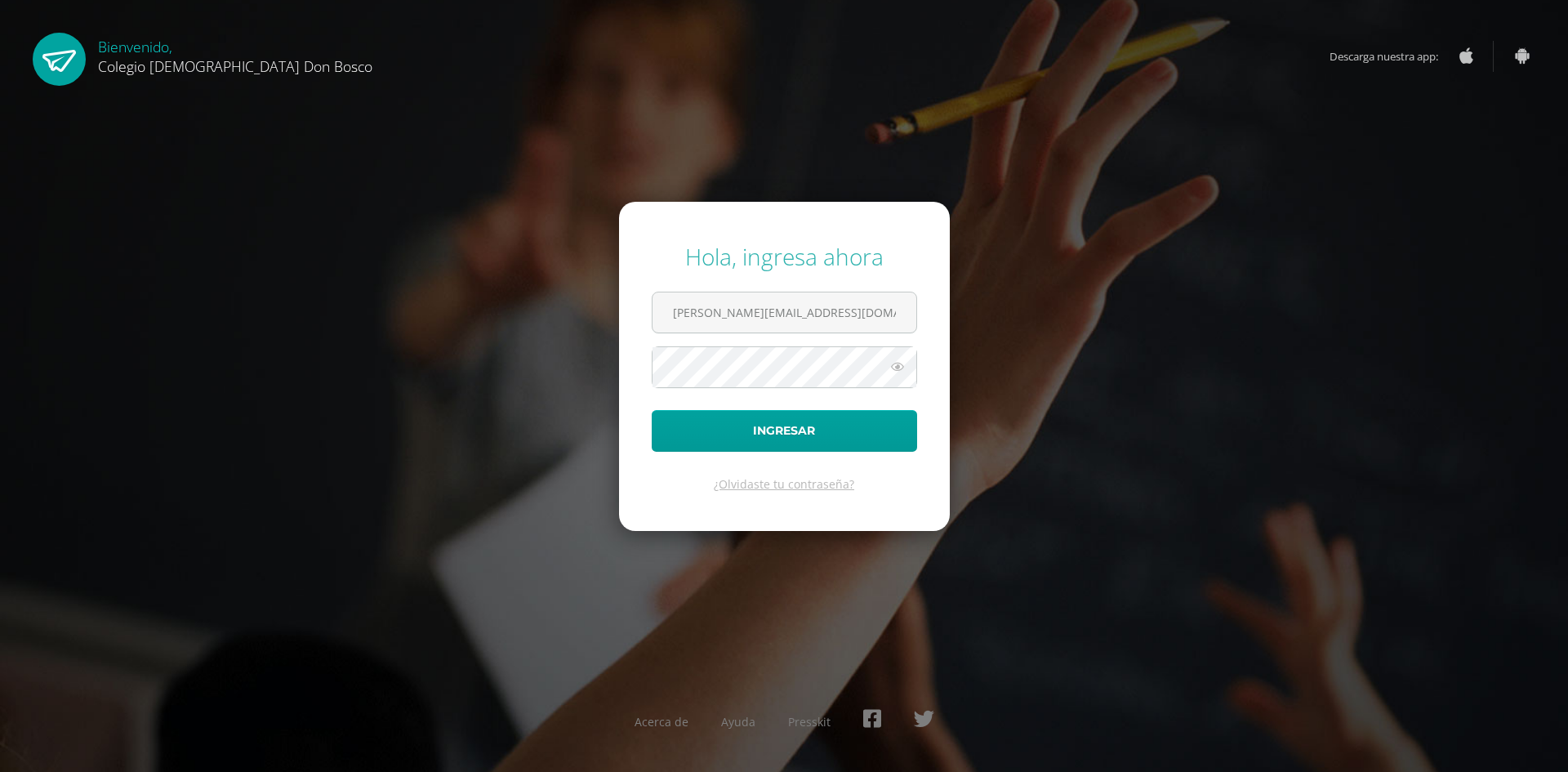
type input "[PERSON_NAME][EMAIL_ADDRESS][DOMAIN_NAME]"
click at [652, 410] on button "Ingresar" at bounding box center [784, 430] width 266 height 41
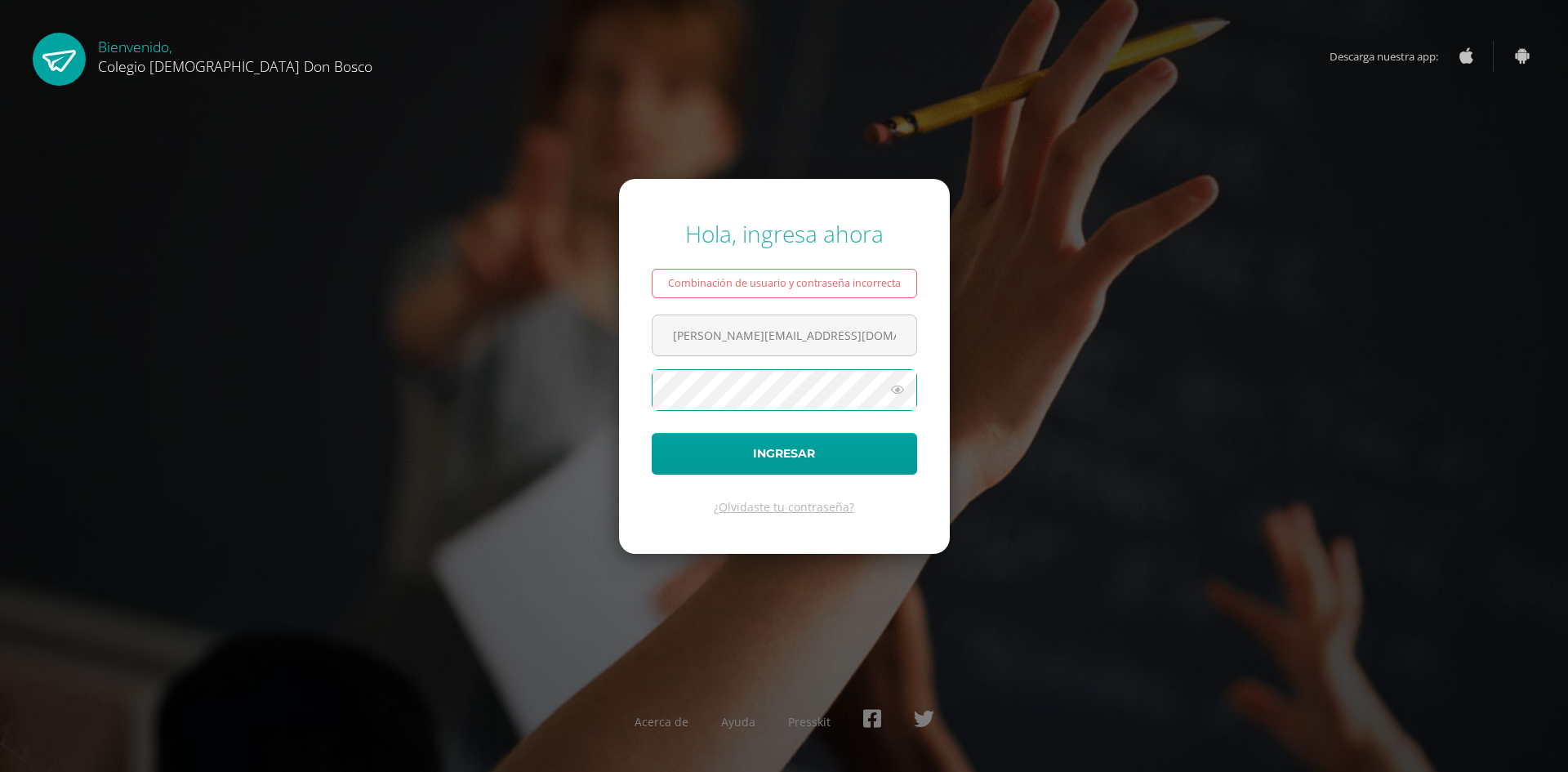
click at [902, 390] on icon at bounding box center [897, 390] width 21 height 19
click at [652, 432] on button "Ingresar" at bounding box center [784, 453] width 266 height 41
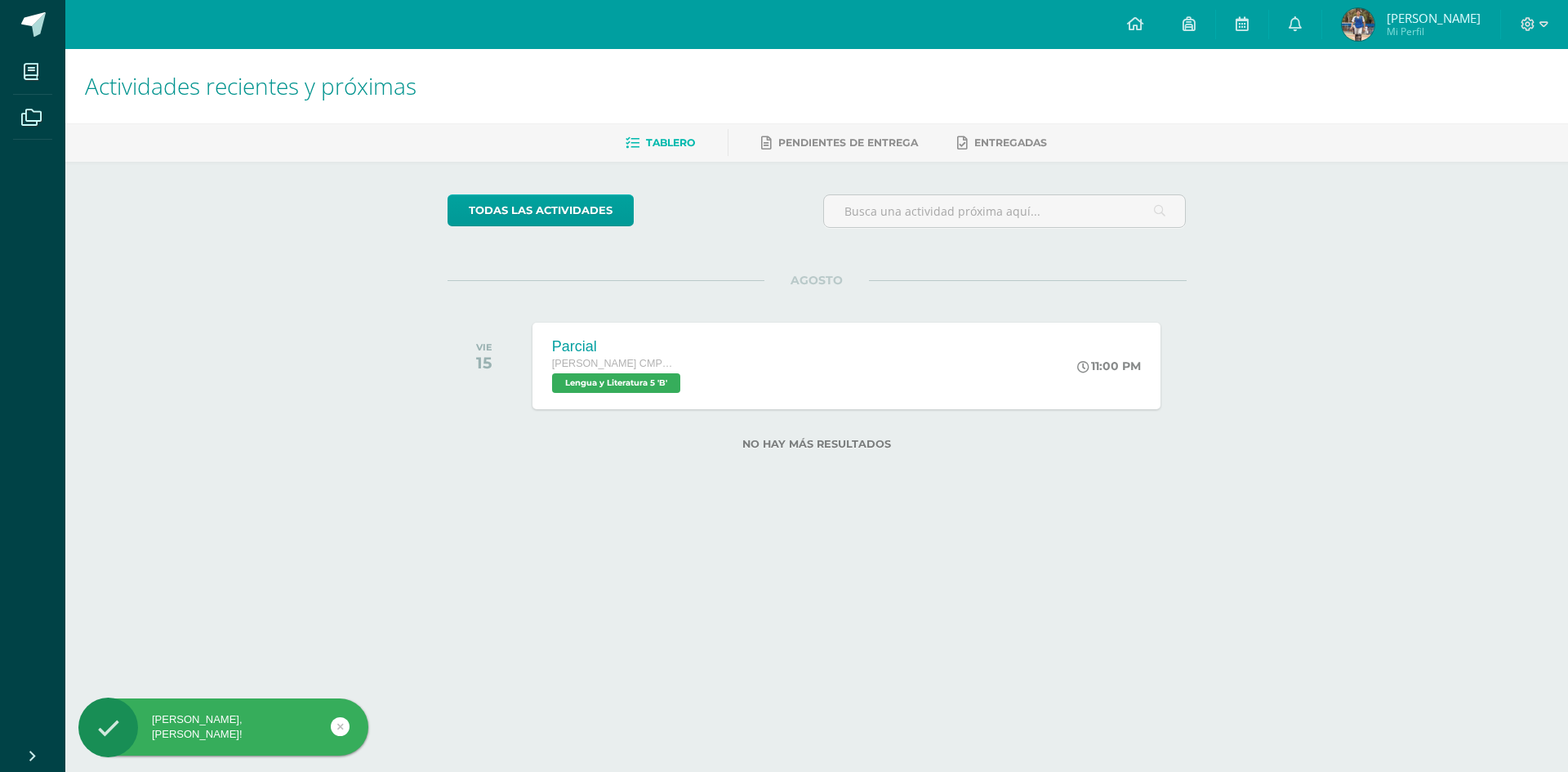
drag, startPoint x: 882, startPoint y: 45, endPoint x: 1172, endPoint y: 137, distance: 304.2
click at [894, 29] on div "Configuración Cerrar sesión Axel Rogelio Mi Perfil Avisos 137 avisos sin leer A…" at bounding box center [816, 25] width 1502 height 49
click at [1301, 18] on span at bounding box center [1294, 25] width 13 height 18
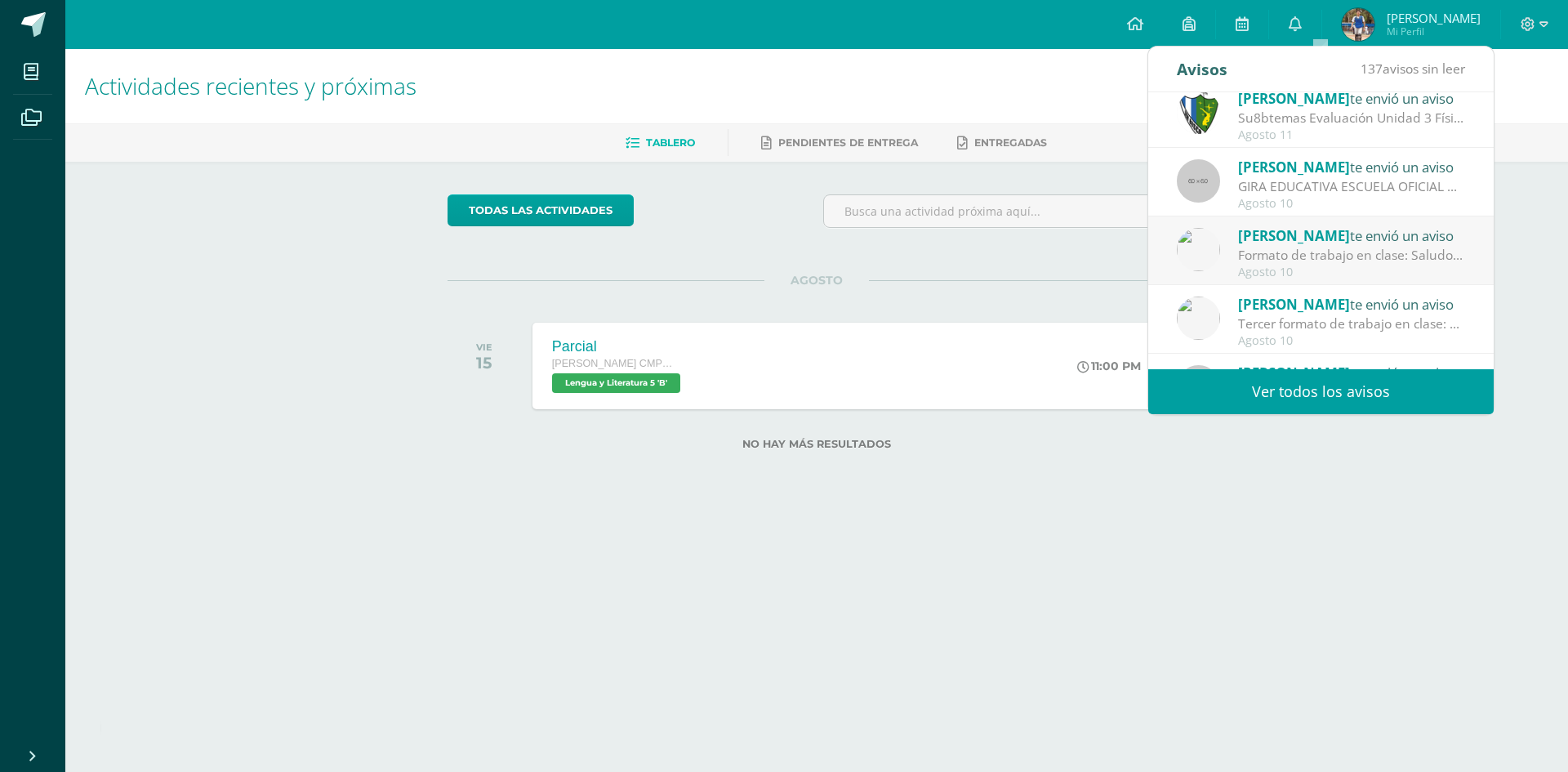
scroll to position [245, 0]
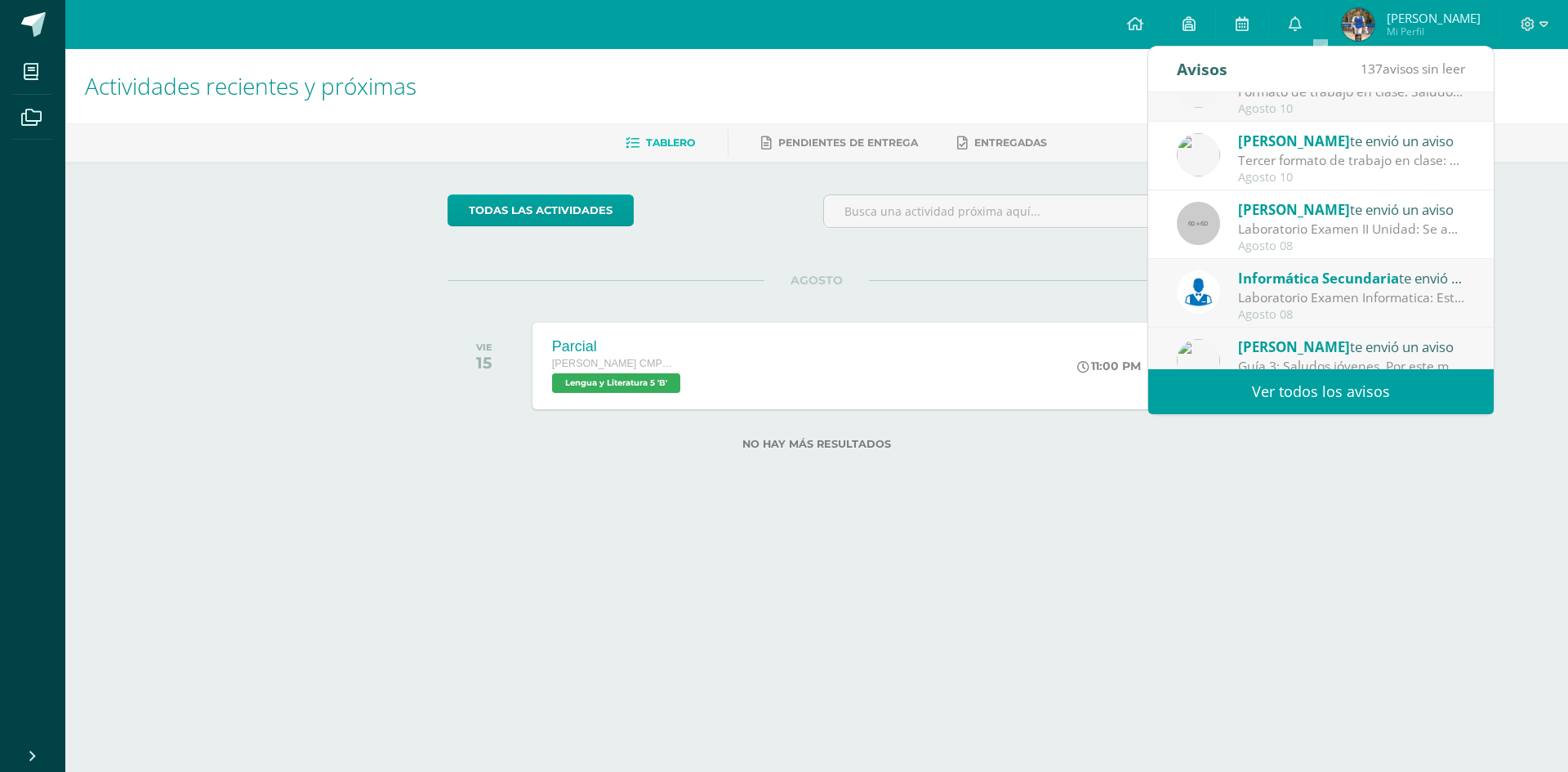
click at [1333, 298] on div "Laboratorio Examen Informatica: Estimados alumnos se les adjunta los laboratori…" at bounding box center [1351, 297] width 227 height 18
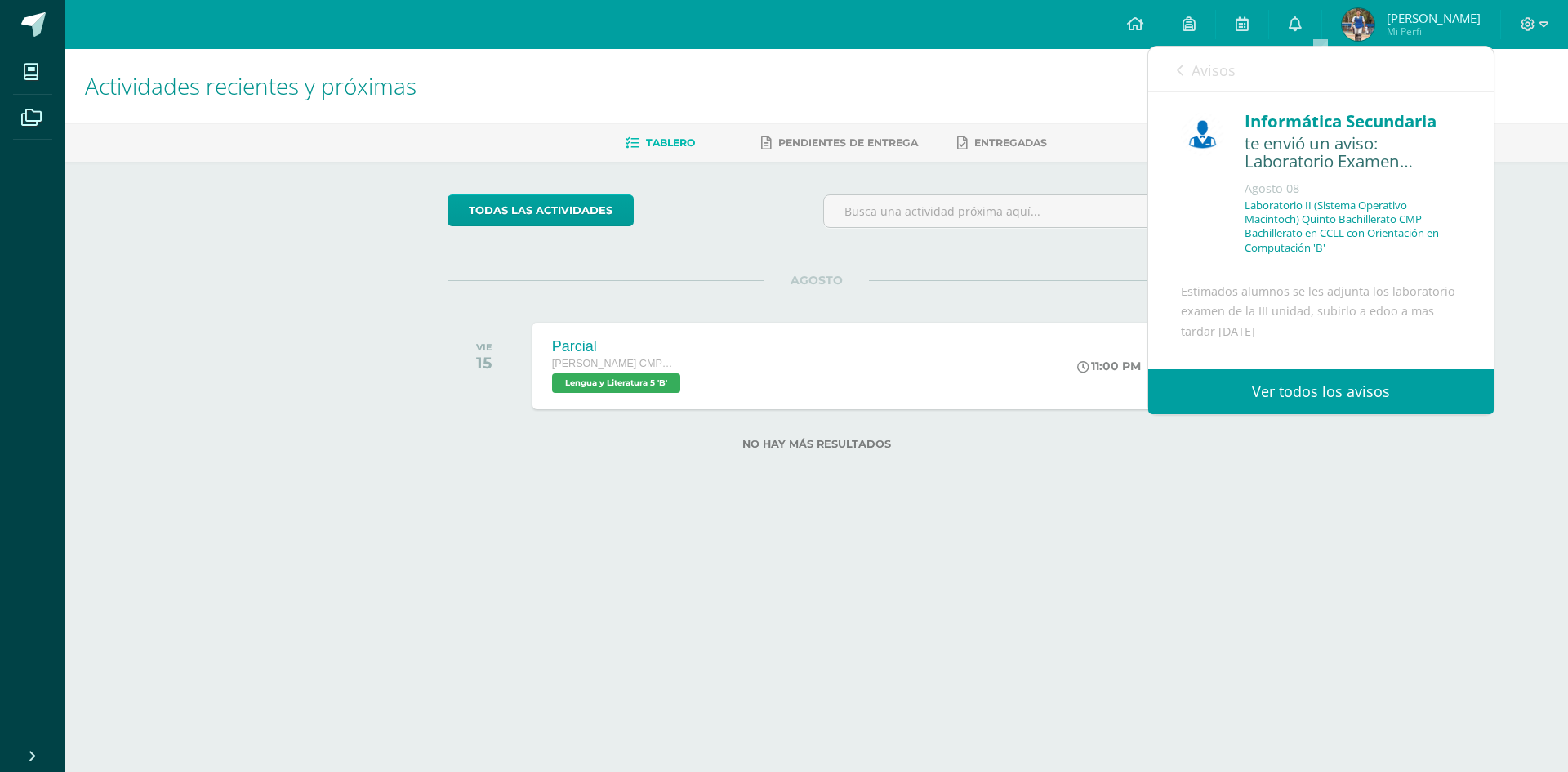
scroll to position [163, 0]
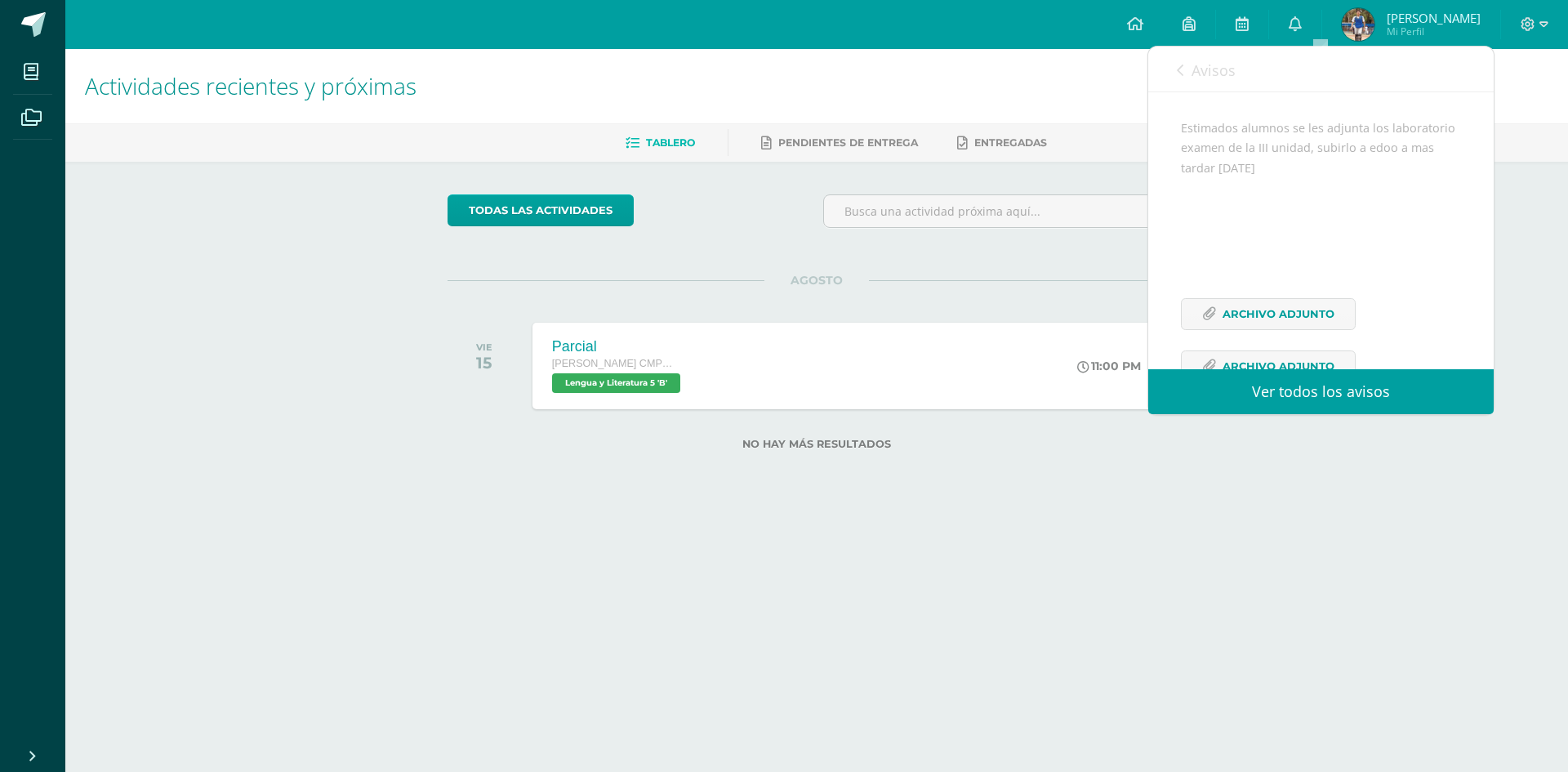
click at [1218, 73] on span "Avisos" at bounding box center [1213, 70] width 44 height 19
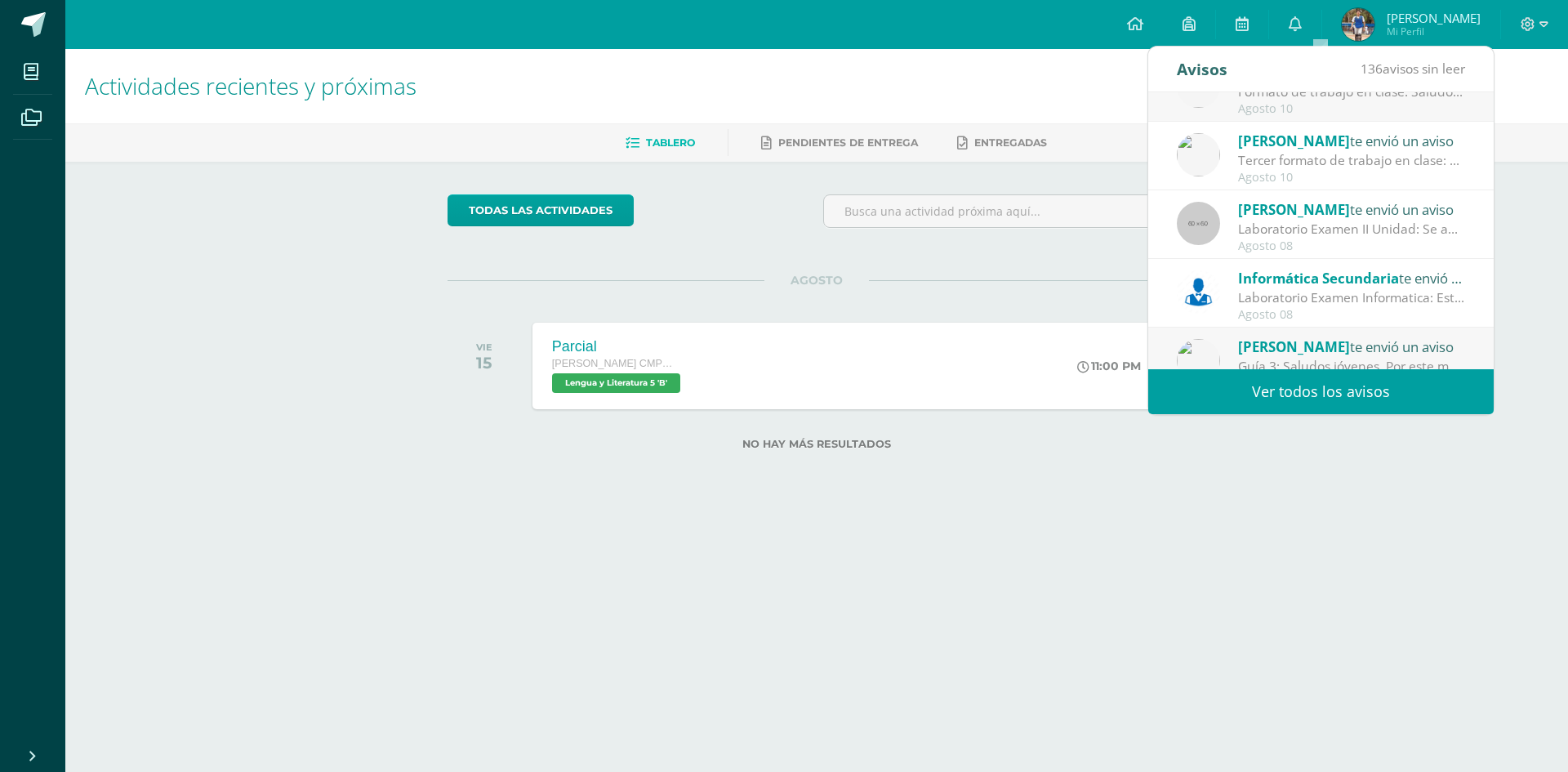
click at [1344, 225] on div "Laboratorio Examen II Unidad: Se adjunta el laboratorio examen de la II Unidad …" at bounding box center [1351, 228] width 227 height 18
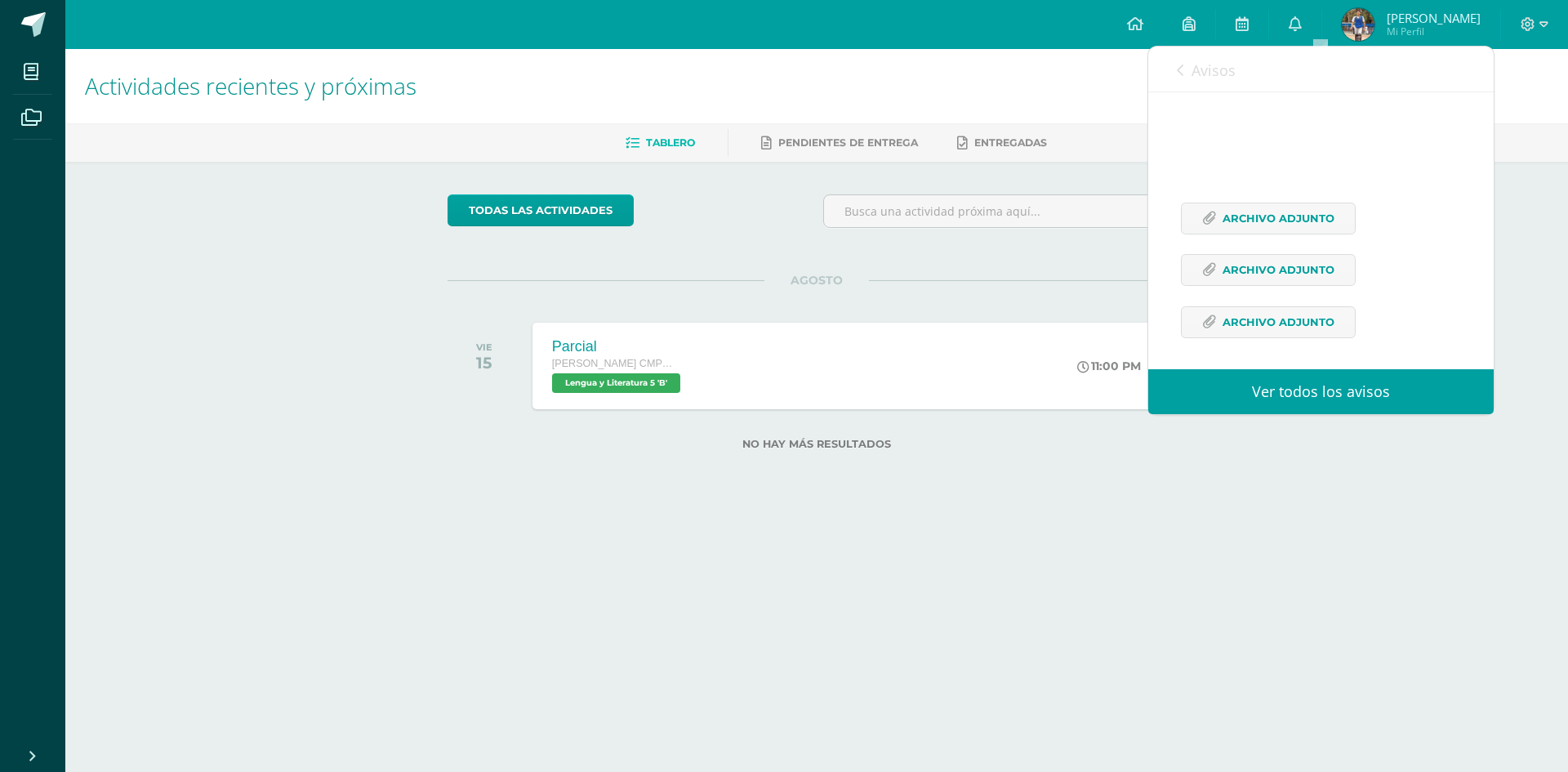
scroll to position [290, 0]
click at [1313, 234] on div "Se adjunta el laboratorio examen de la II Unidad para las clases de informática…" at bounding box center [1320, 185] width 280 height 336
click at [1304, 207] on span "Archivo Adjunto" at bounding box center [1279, 213] width 112 height 30
click at [1315, 260] on span "Archivo Adjunto" at bounding box center [1279, 265] width 112 height 30
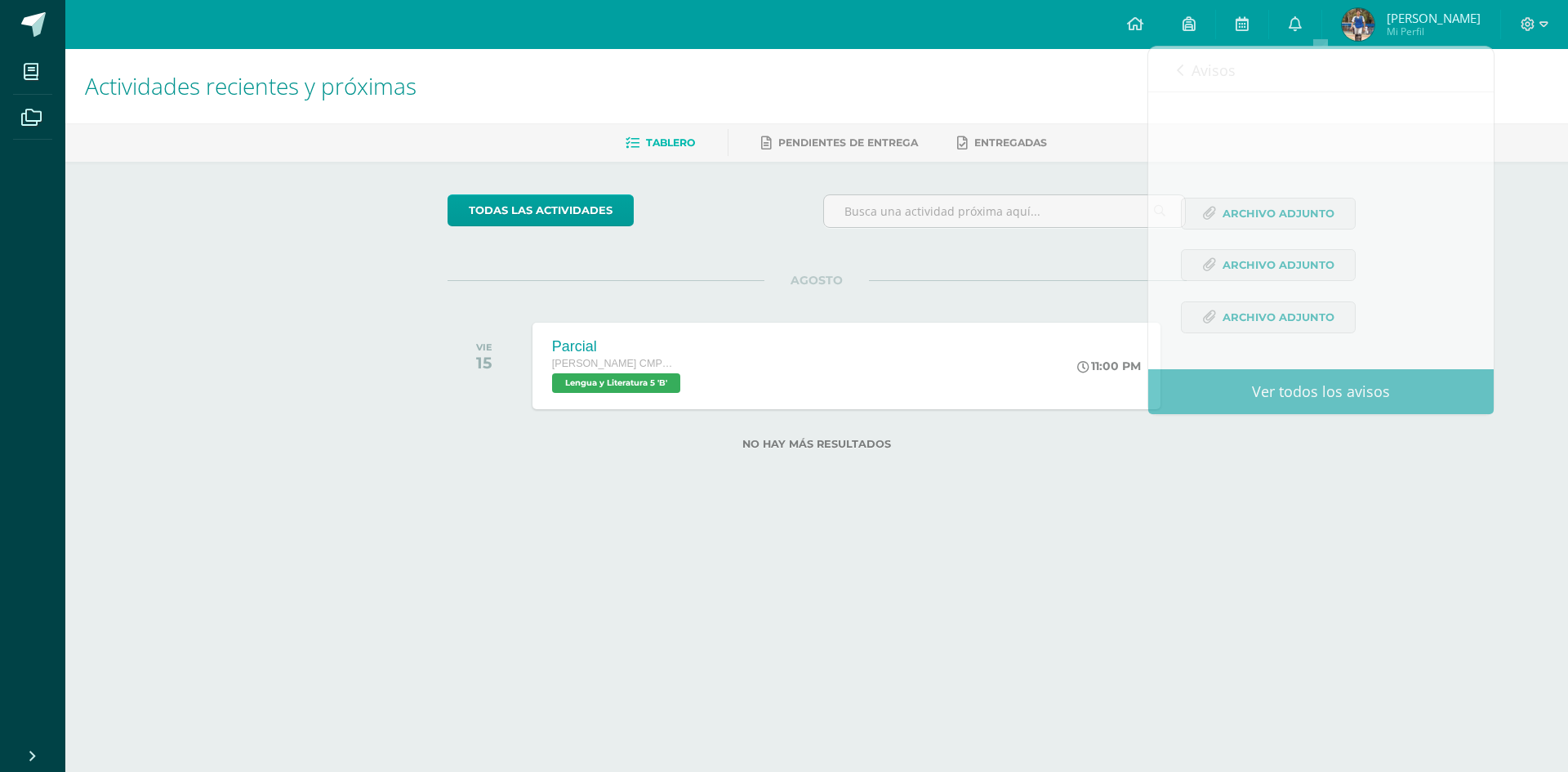
click at [770, 503] on html "Hola Axel Rogelio, bienvenido a Edoo! Mis cursos Archivos Cerrar panel Biología…" at bounding box center [784, 251] width 1568 height 503
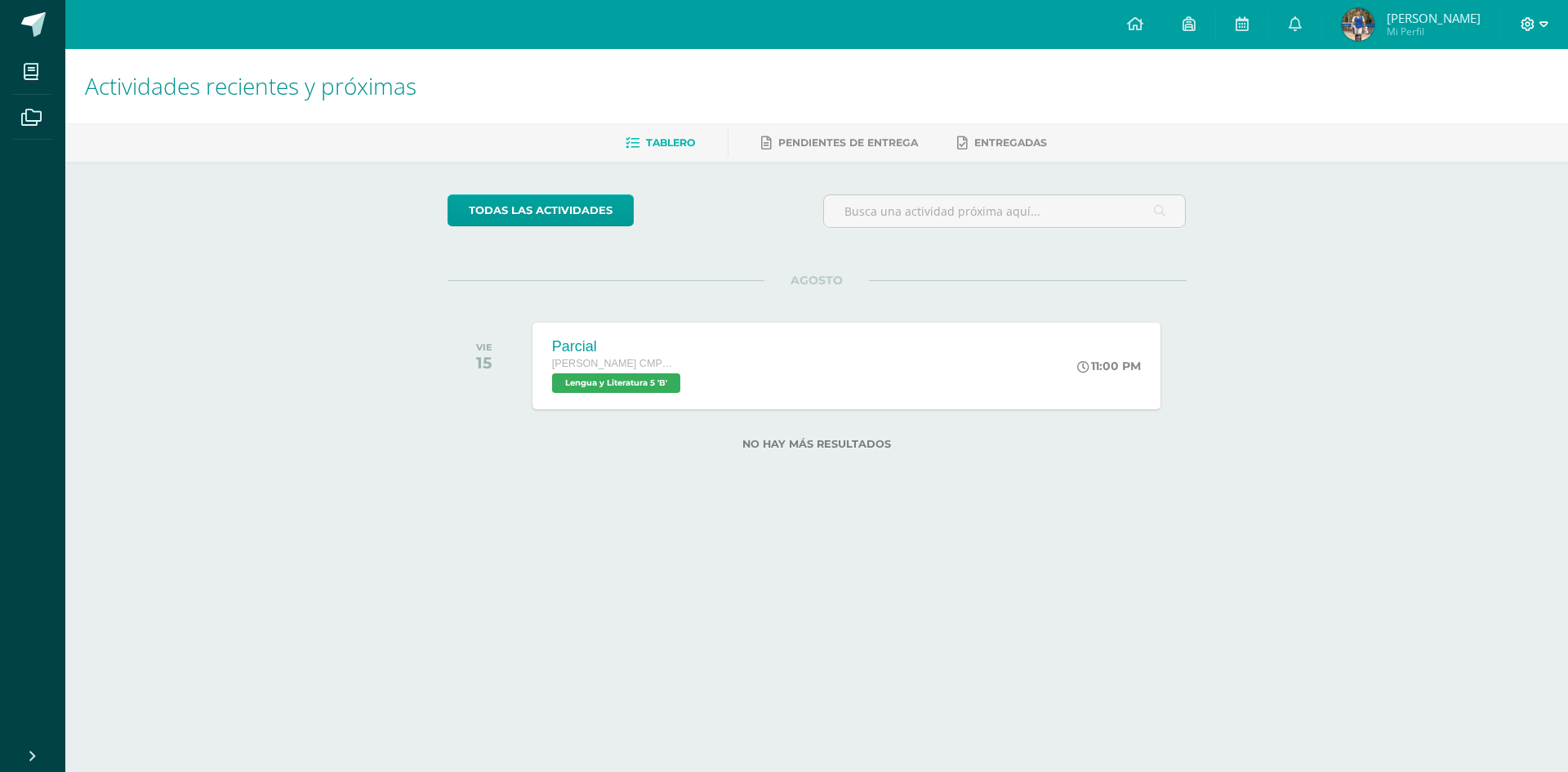
click at [1530, 29] on icon at bounding box center [1529, 25] width 14 height 14
click at [1501, 112] on span "Cerrar sesión" at bounding box center [1492, 111] width 74 height 16
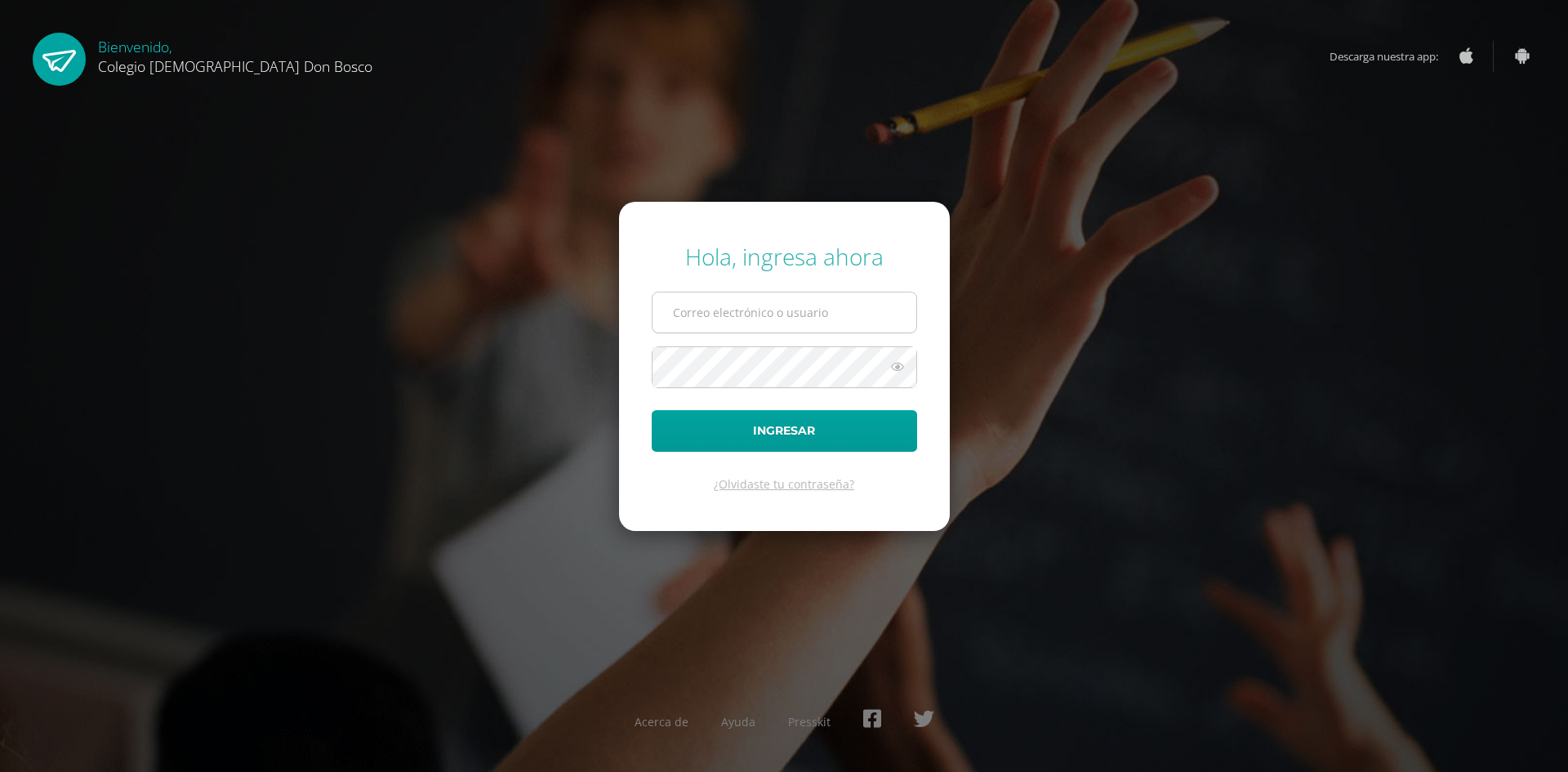
click at [727, 322] on input "text" at bounding box center [784, 312] width 264 height 40
type input "[PERSON_NAME][EMAIL_ADDRESS][DOMAIN_NAME]"
click at [652, 410] on button "Ingresar" at bounding box center [784, 430] width 266 height 41
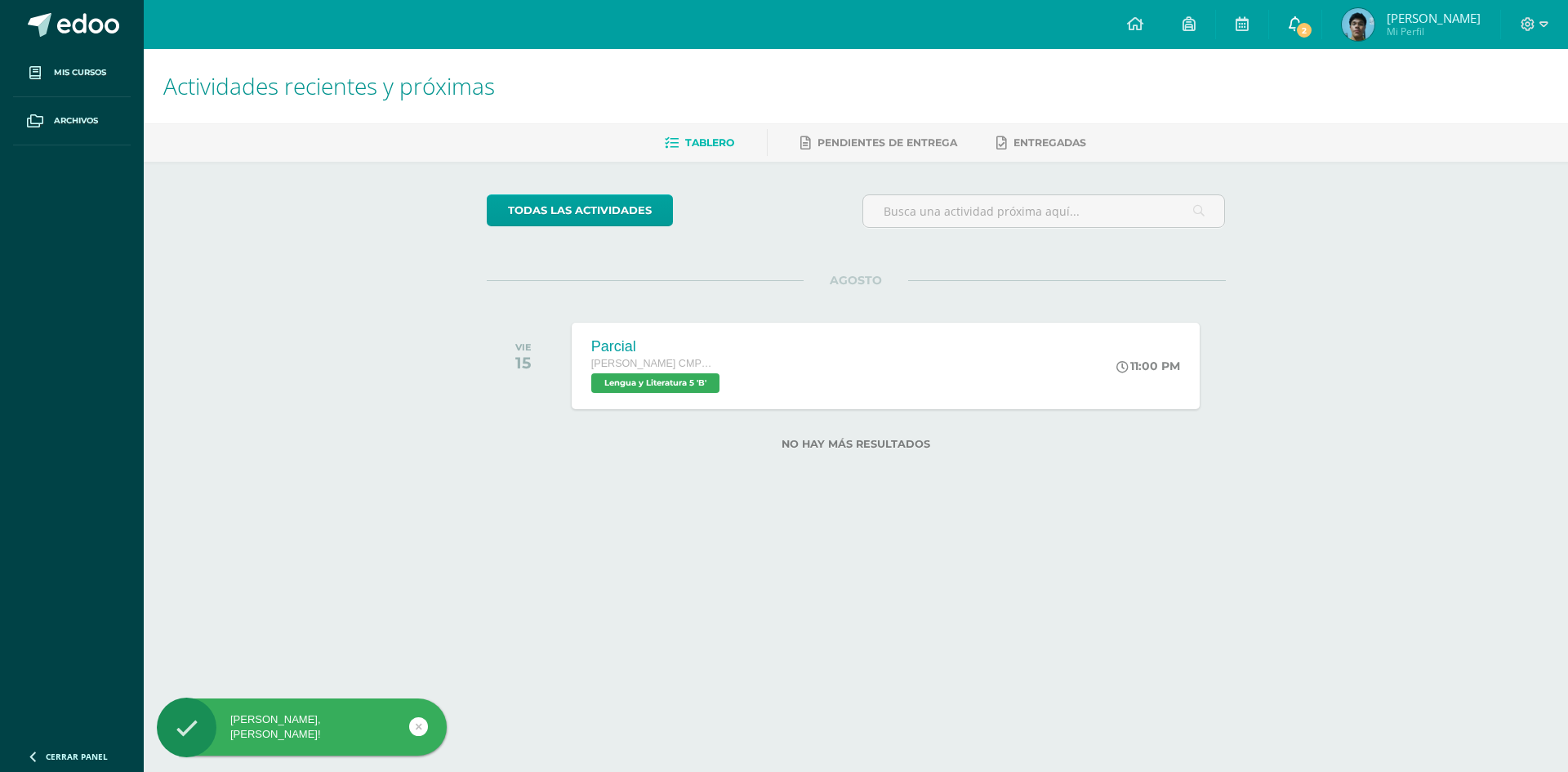
click at [1309, 26] on span "2" at bounding box center [1304, 30] width 18 height 18
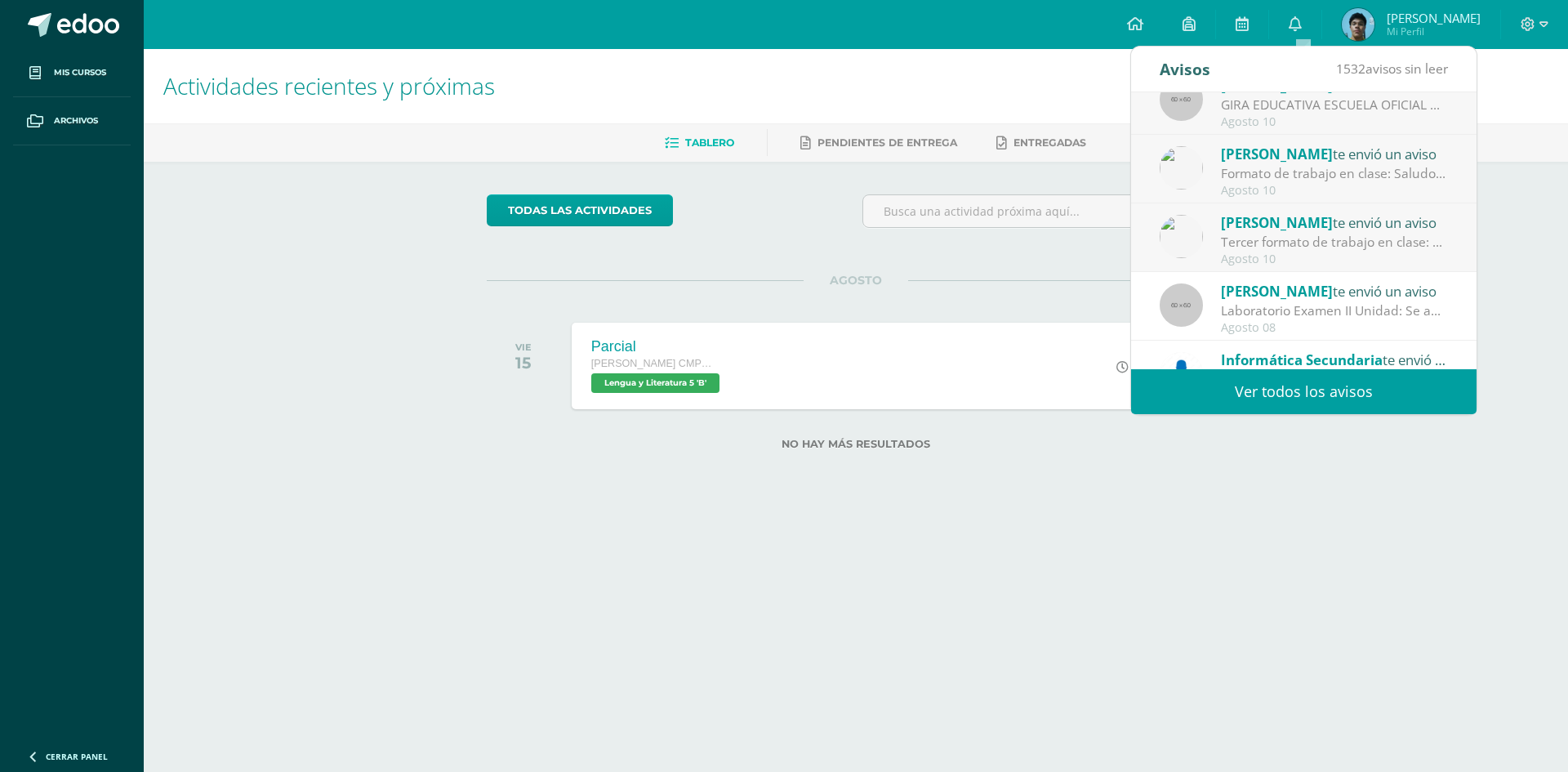
scroll to position [245, 0]
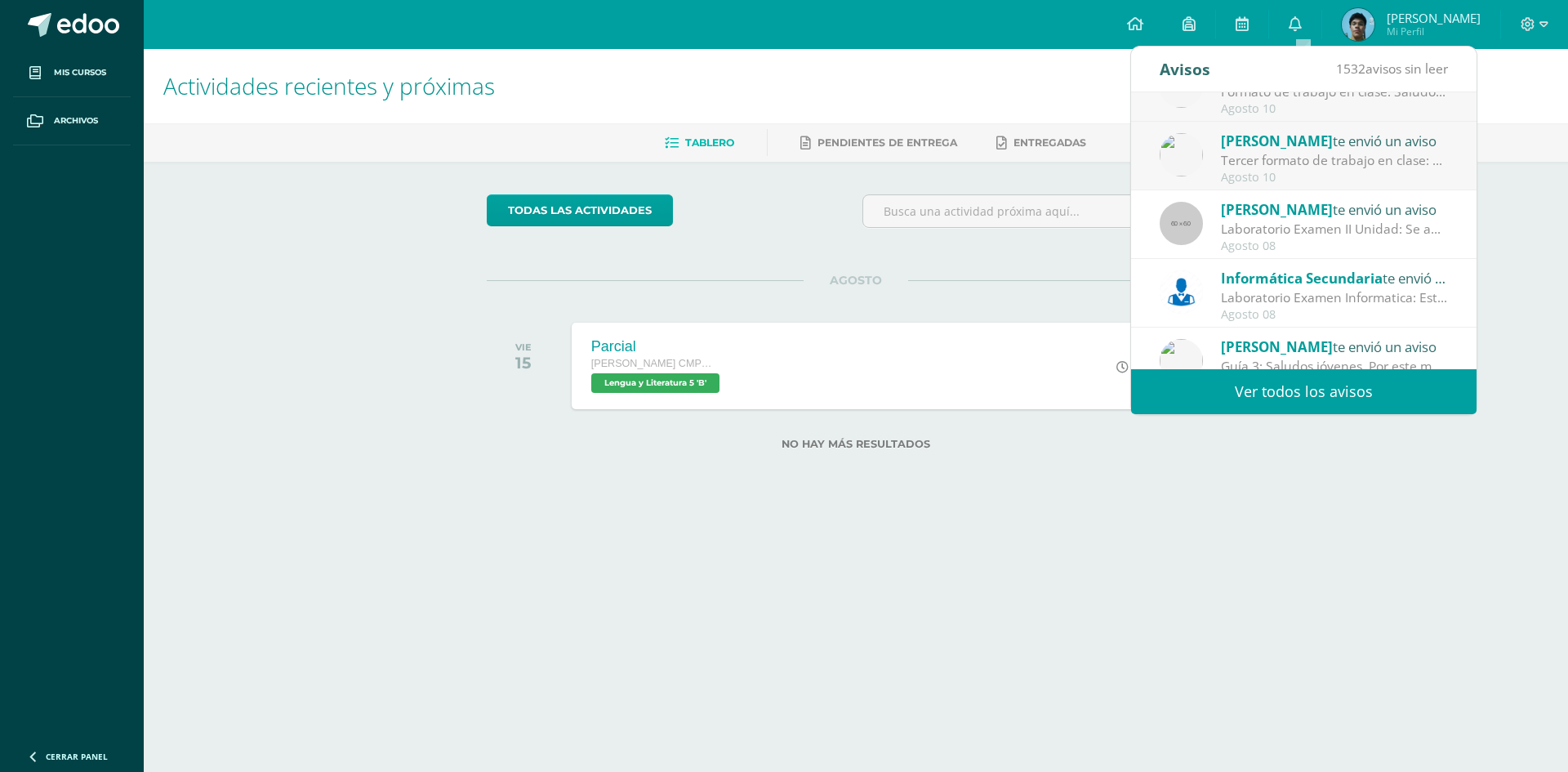
click at [1335, 215] on div "[PERSON_NAME] te envió un aviso" at bounding box center [1334, 209] width 227 height 21
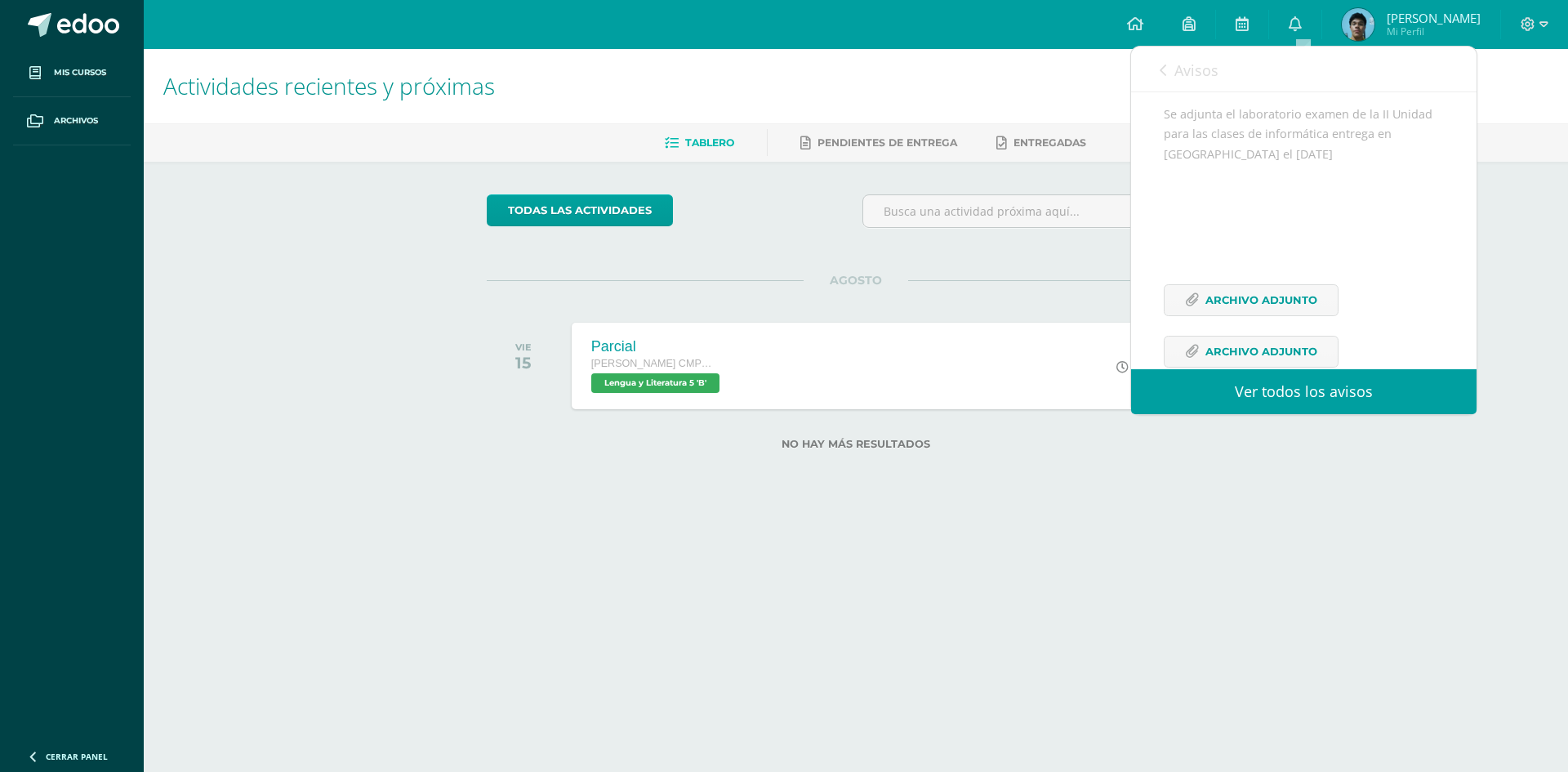
scroll to position [290, 0]
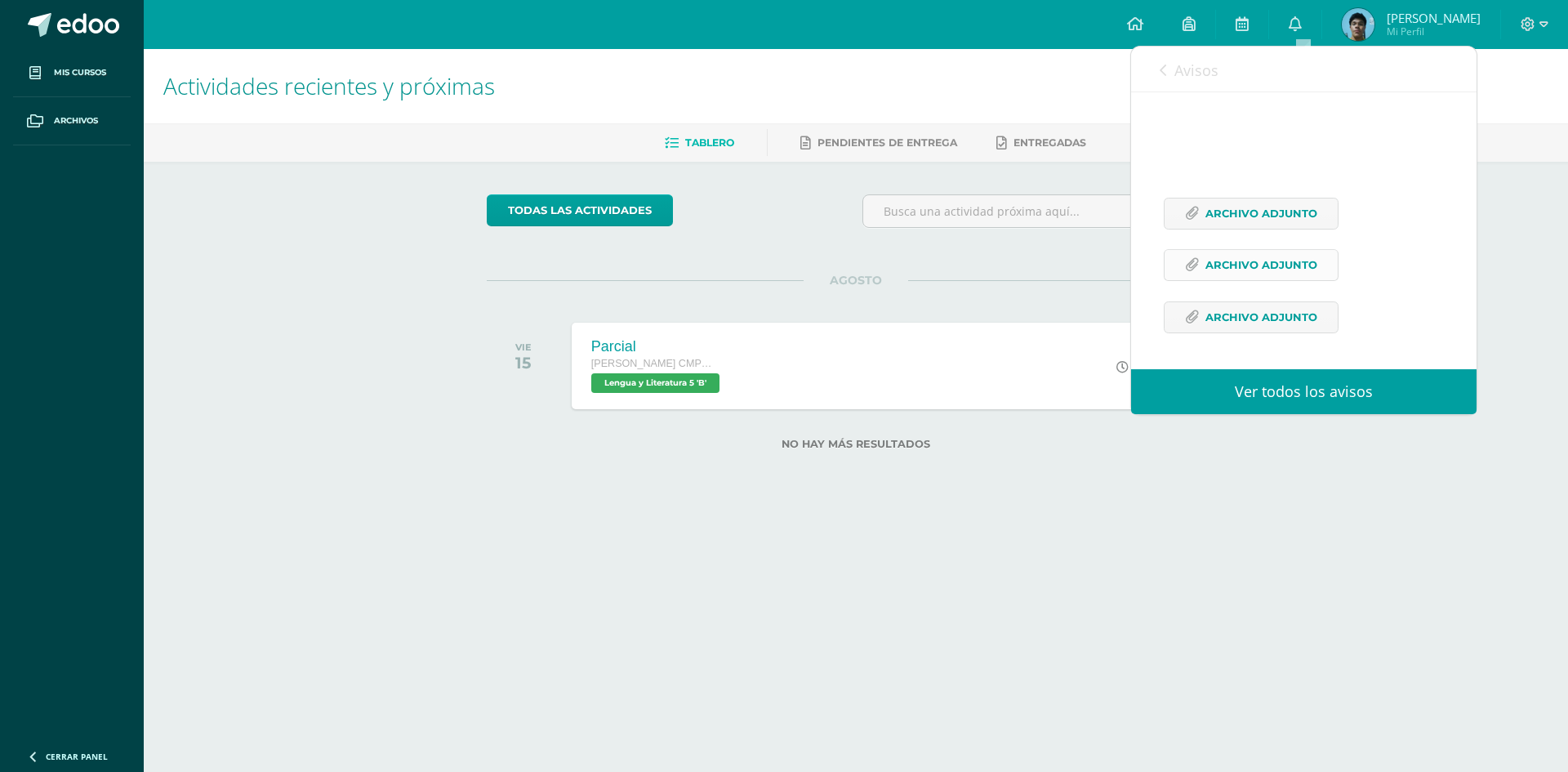
click at [1317, 275] on link "Archivo Adjunto" at bounding box center [1251, 265] width 175 height 32
click at [1315, 297] on div "Se adjunta el laboratorio examen de la II Unidad para las clases de informática…" at bounding box center [1303, 185] width 280 height 336
click at [1309, 306] on span "Archivo Adjunto" at bounding box center [1261, 317] width 112 height 30
click at [1301, 225] on span "Archivo Adjunto" at bounding box center [1261, 213] width 112 height 30
click at [939, 251] on div "todas las Actividades No tienes actividades Échale un vistazo a los demás perío…" at bounding box center [856, 332] width 804 height 340
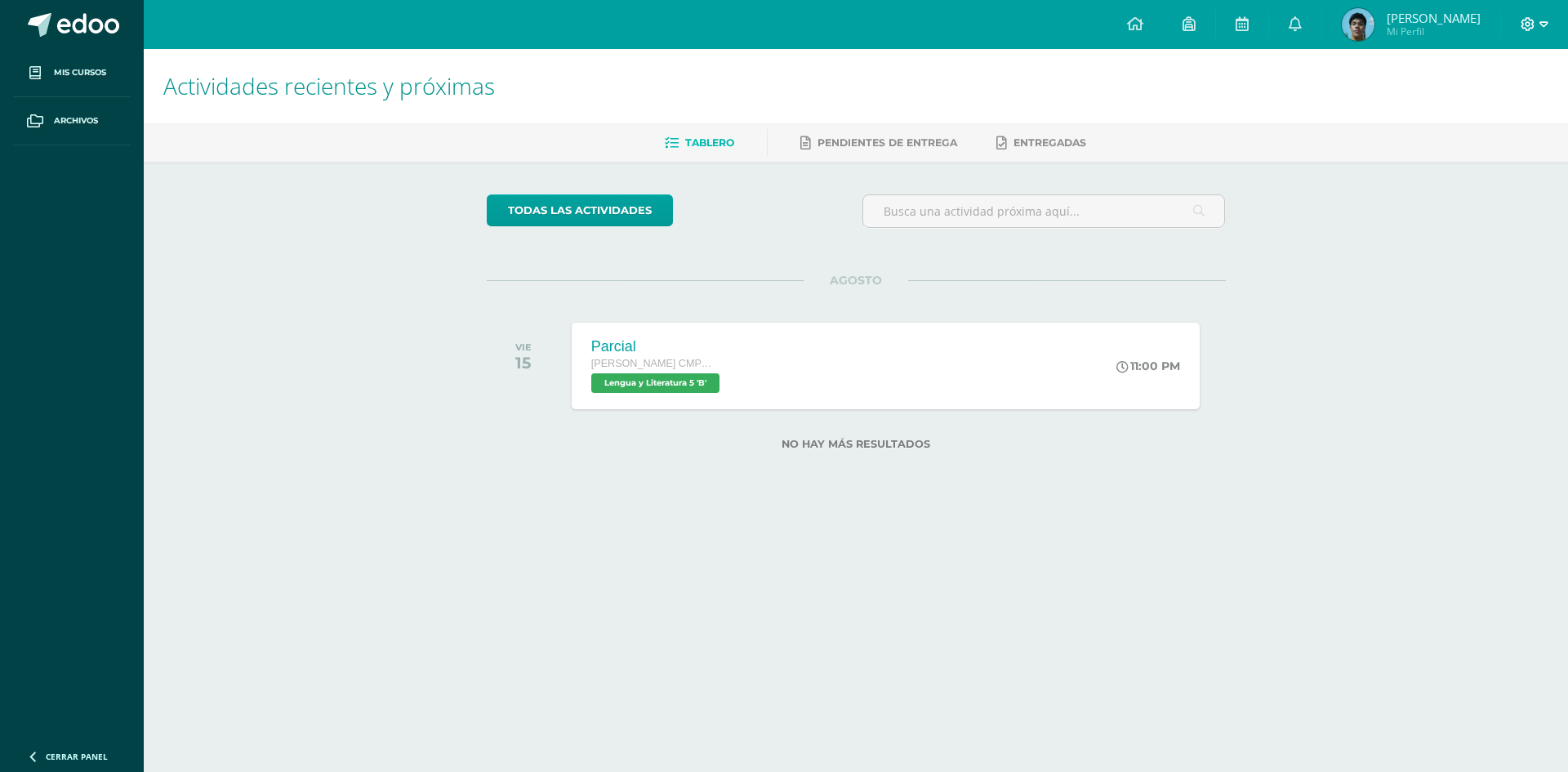
click at [1532, 26] on icon at bounding box center [1528, 25] width 15 height 15
click at [1506, 114] on span "Cerrar sesión" at bounding box center [1493, 111] width 74 height 16
